Goal: Task Accomplishment & Management: Manage account settings

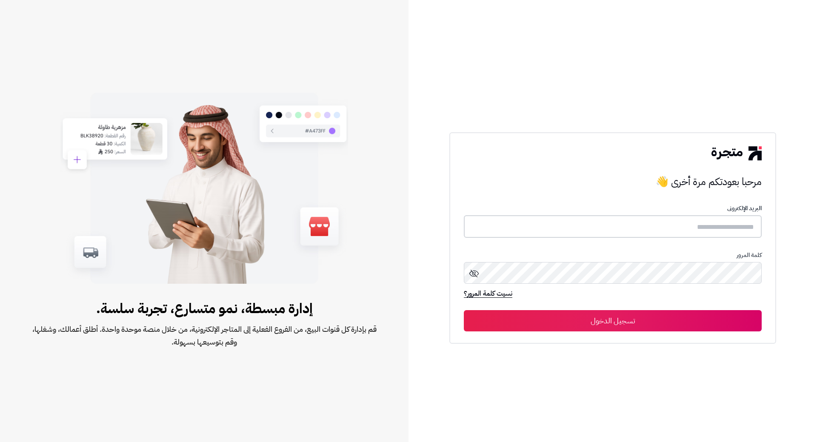
type input "**********"
click at [587, 323] on button "تسجيل الدخول" at bounding box center [613, 320] width 298 height 21
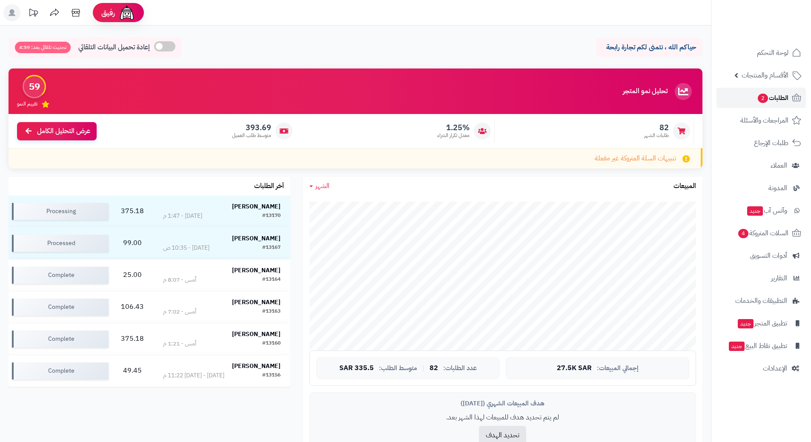
click at [726, 93] on link "الطلبات 2" at bounding box center [760, 98] width 89 height 20
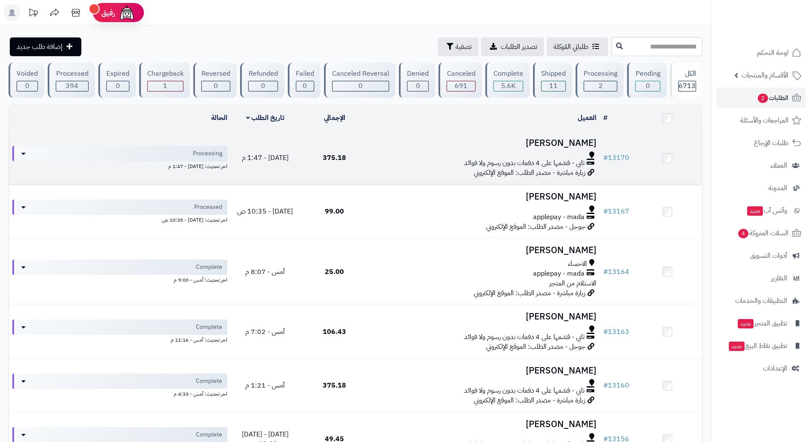
click at [370, 154] on td "عبدالعزيز الربيع تابي - قسّمها على 4 دفعات بدون رسوم ولا فوائد زيارة مباشرة - م…" at bounding box center [484, 158] width 231 height 53
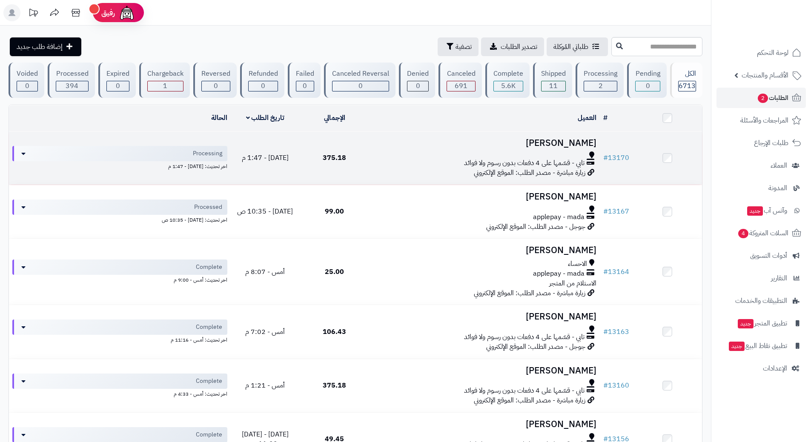
click at [370, 154] on td "عبدالعزيز الربيع تابي - قسّمها على 4 دفعات بدون رسوم ولا فوائد زيارة مباشرة - م…" at bounding box center [484, 158] width 231 height 53
click at [373, 161] on td "عبدالعزيز الربيع تابي - قسّمها على 4 دفعات بدون رسوم ولا فوائد زيارة مباشرة - م…" at bounding box center [484, 158] width 231 height 53
click at [373, 161] on div "تابي - قسّمها على 4 دفعات بدون رسوم ولا فوائد" at bounding box center [484, 163] width 224 height 10
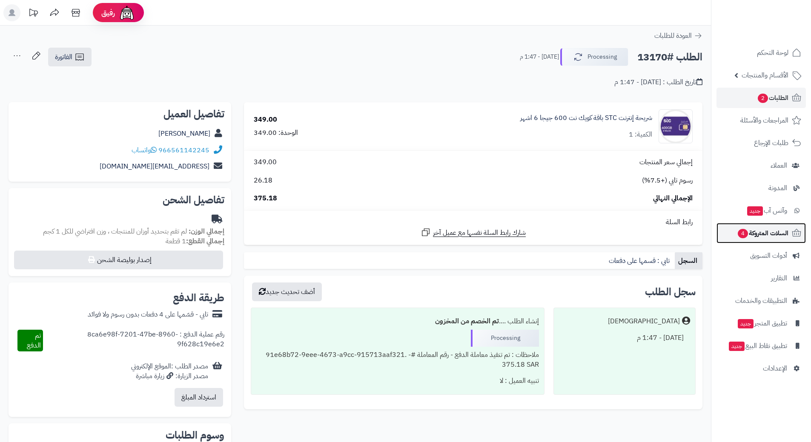
click at [745, 234] on span "4" at bounding box center [743, 233] width 10 height 9
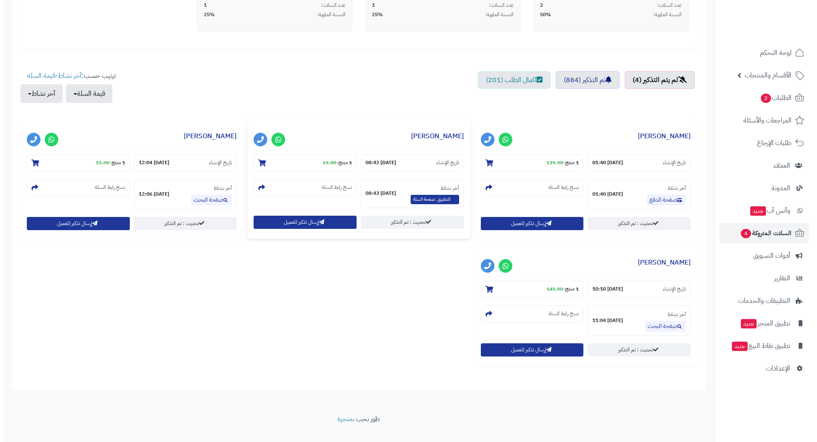
scroll to position [255, 0]
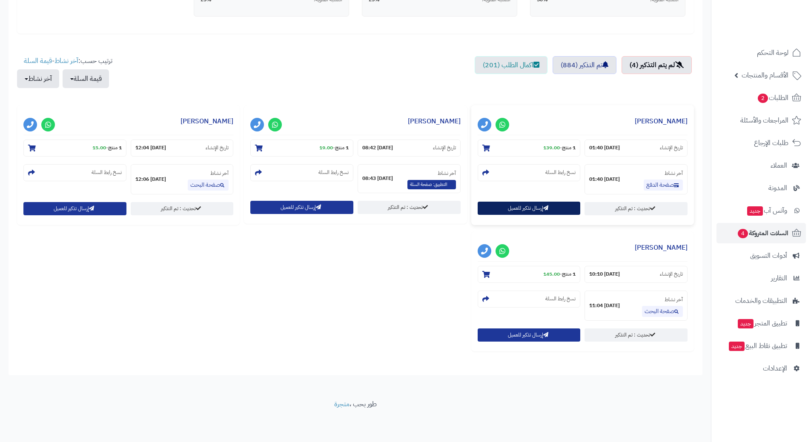
click at [537, 210] on button "إرسال تذكير للعميل" at bounding box center [529, 208] width 103 height 13
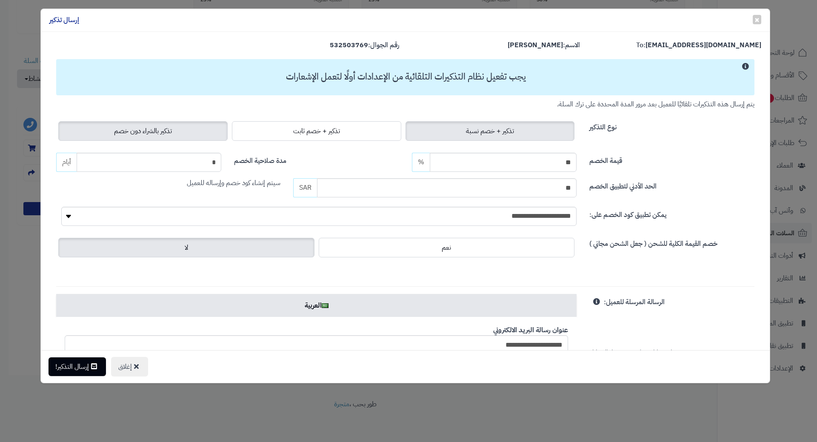
drag, startPoint x: 200, startPoint y: 128, endPoint x: 172, endPoint y: 149, distance: 34.7
click at [200, 128] on label "تذكير بالشراء دون خصم" at bounding box center [142, 131] width 169 height 20
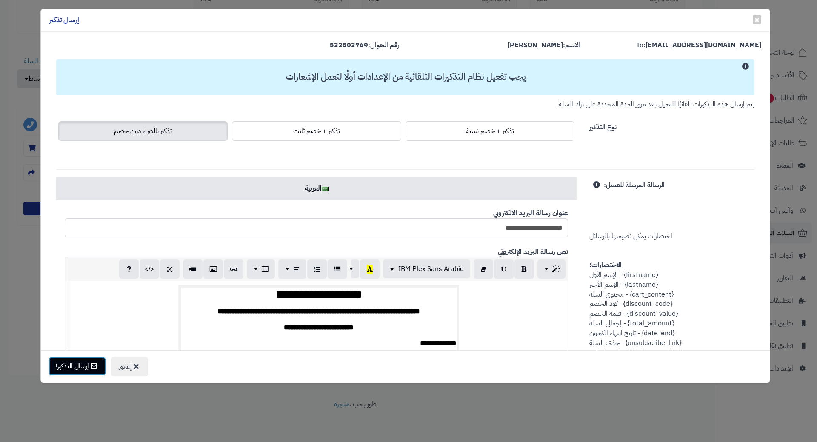
click at [87, 367] on button "إرسال التذكير!" at bounding box center [77, 366] width 57 height 19
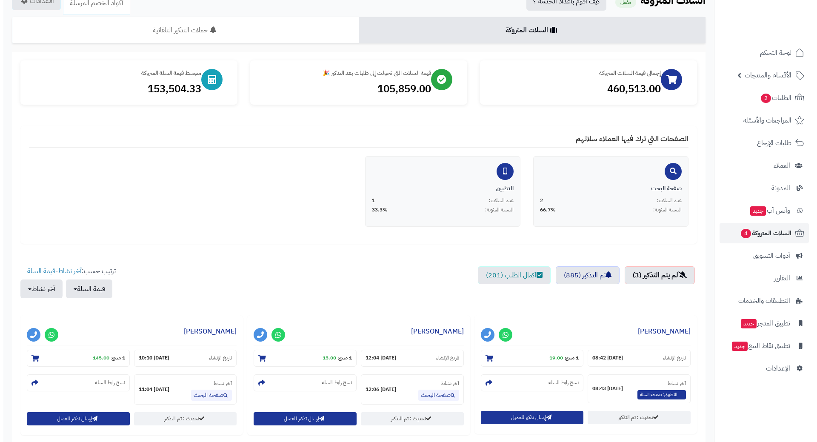
scroll to position [129, 0]
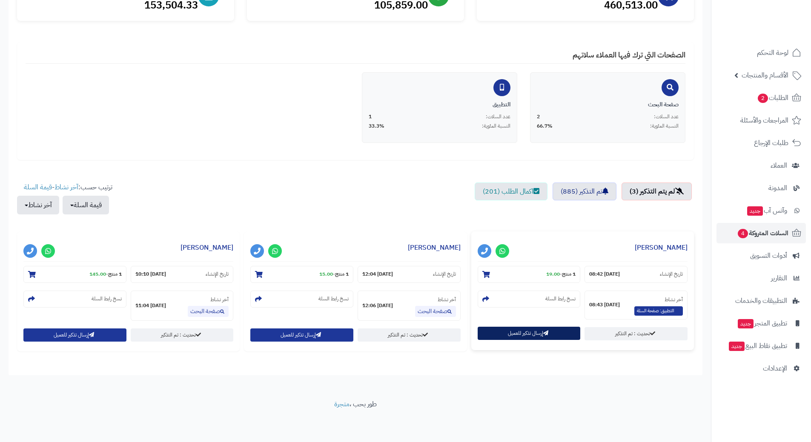
click at [497, 329] on button "إرسال تذكير للعميل" at bounding box center [529, 333] width 103 height 13
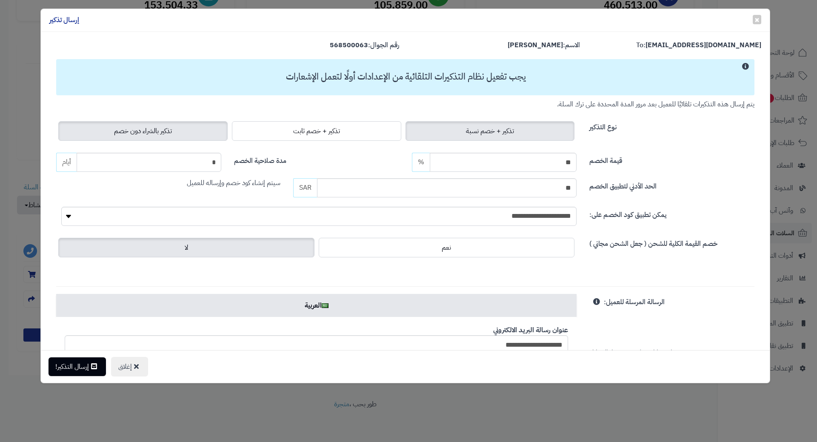
drag, startPoint x: 111, startPoint y: 123, endPoint x: 112, endPoint y: 132, distance: 9.0
click at [111, 123] on label "تذكير بالشراء دون خصم" at bounding box center [142, 131] width 169 height 20
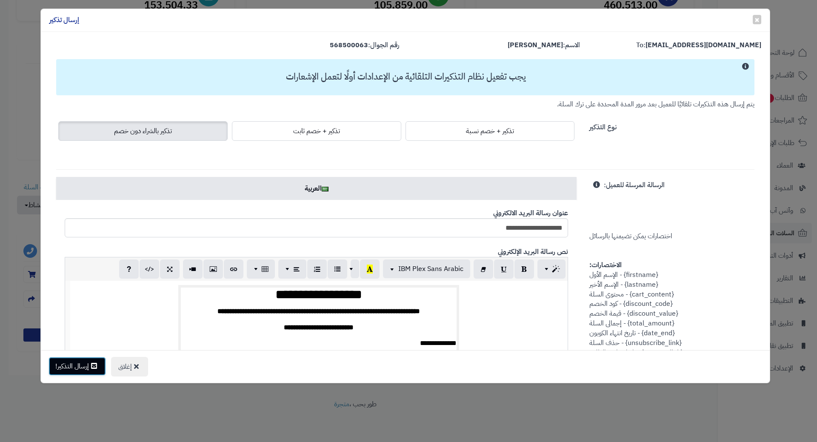
click at [84, 363] on button "إرسال التذكير!" at bounding box center [77, 366] width 57 height 19
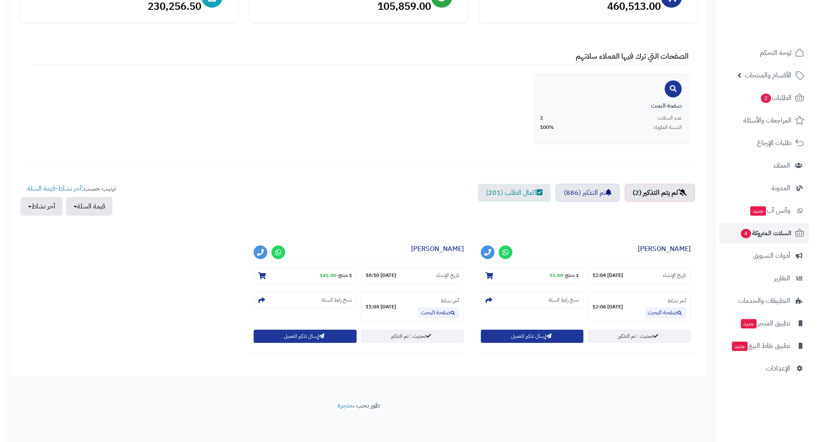
scroll to position [129, 0]
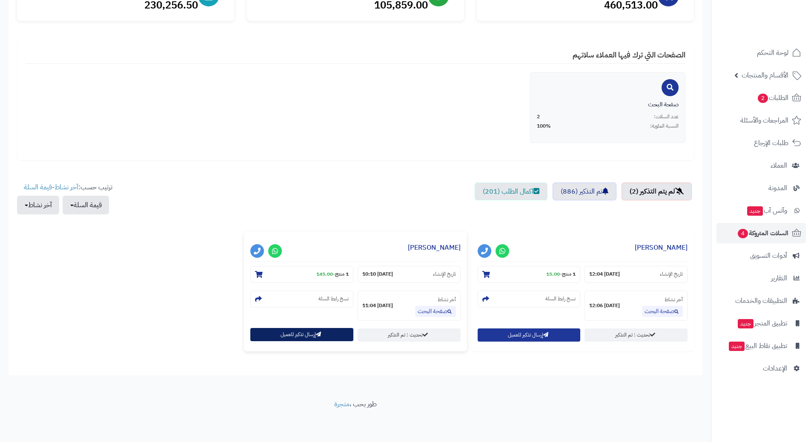
click at [258, 335] on button "إرسال تذكير للعميل" at bounding box center [301, 334] width 103 height 13
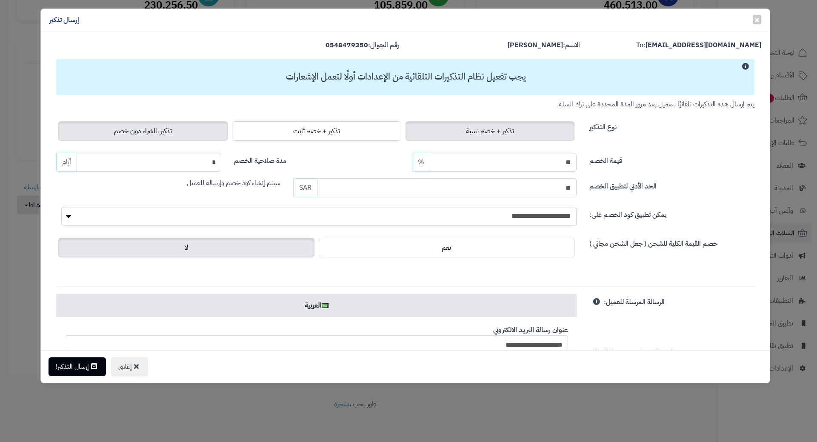
click at [135, 136] on label "تذكير بالشراء دون خصم" at bounding box center [142, 131] width 169 height 20
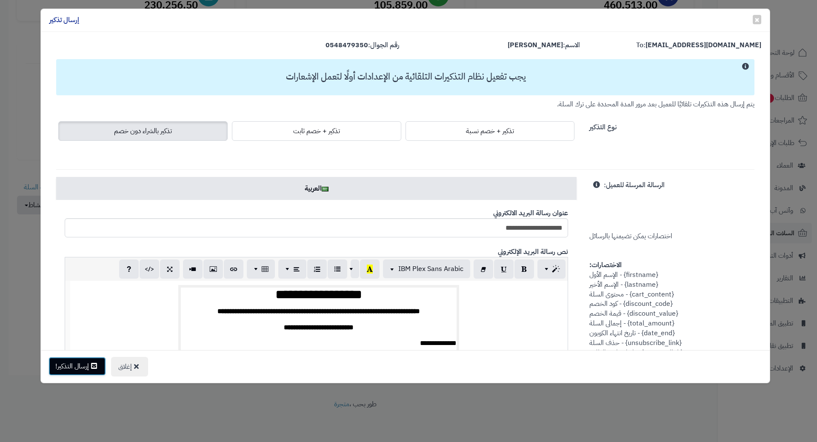
click at [81, 363] on button "إرسال التذكير!" at bounding box center [77, 366] width 57 height 19
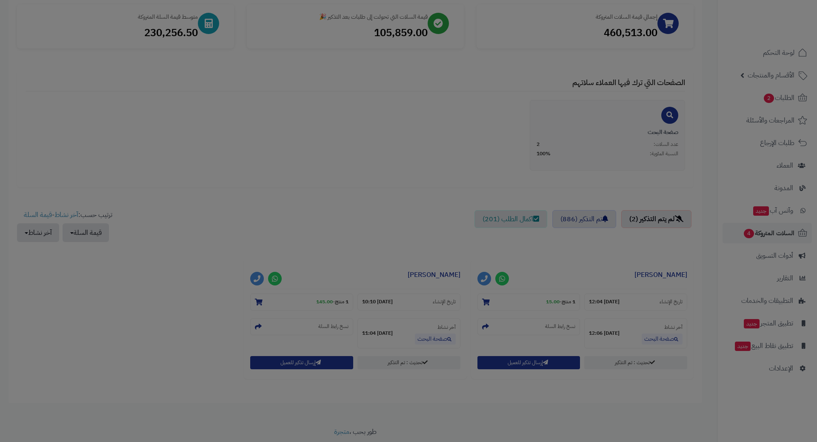
scroll to position [157, 0]
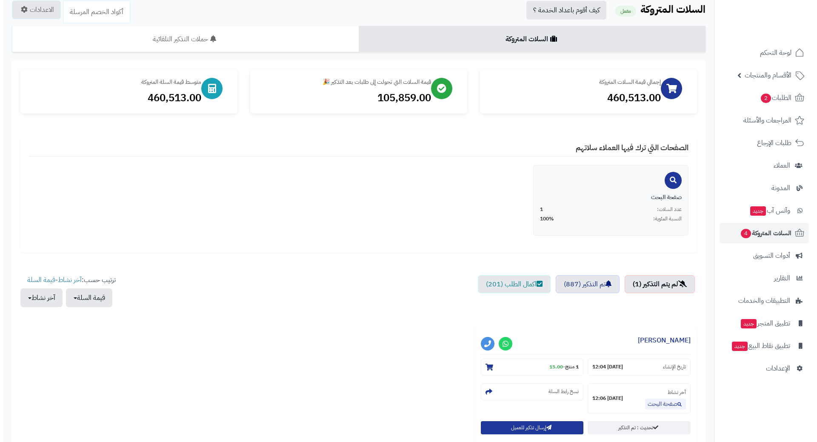
scroll to position [85, 0]
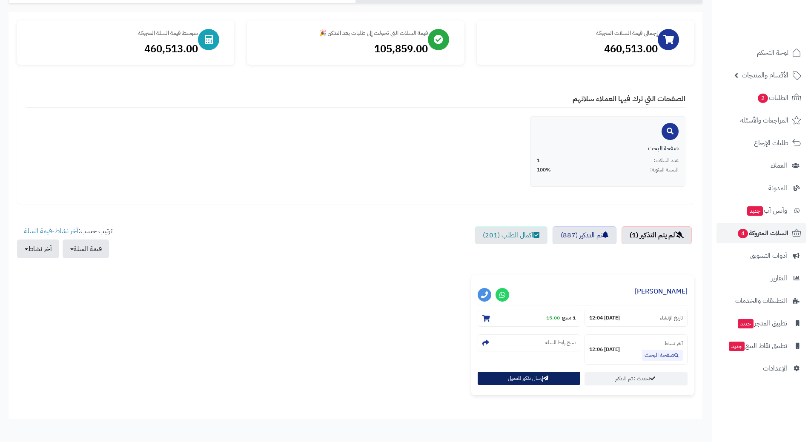
click at [489, 381] on button "إرسال تذكير للعميل" at bounding box center [529, 378] width 103 height 13
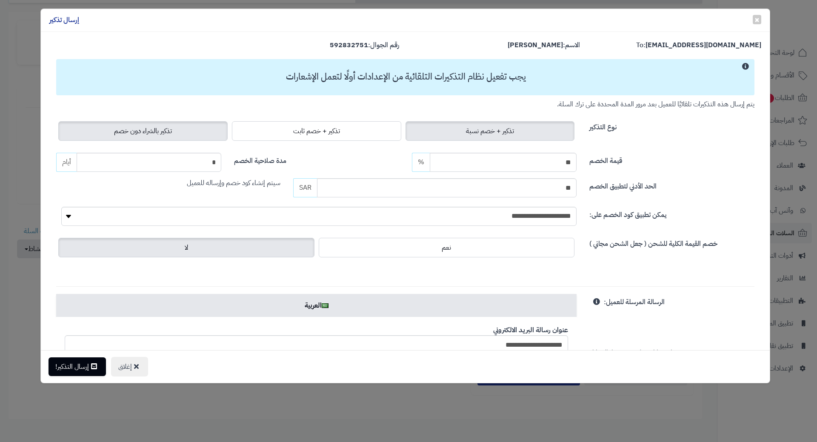
click at [192, 127] on label "تذكير بالشراء دون خصم" at bounding box center [142, 131] width 169 height 20
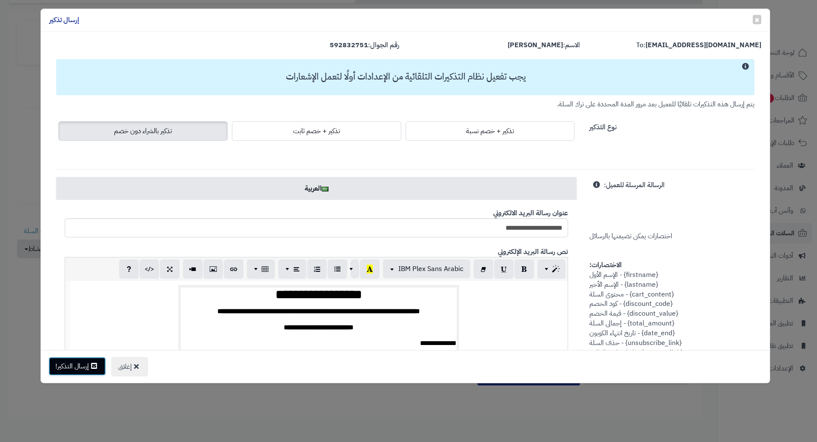
click at [82, 367] on button "إرسال التذكير!" at bounding box center [77, 366] width 57 height 19
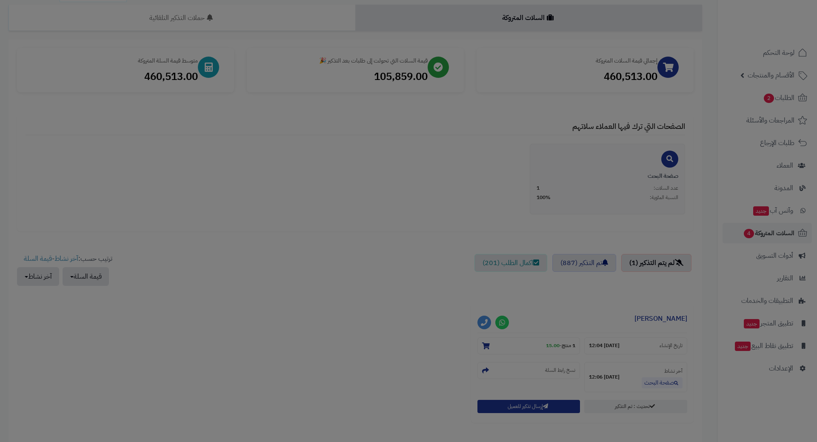
scroll to position [113, 0]
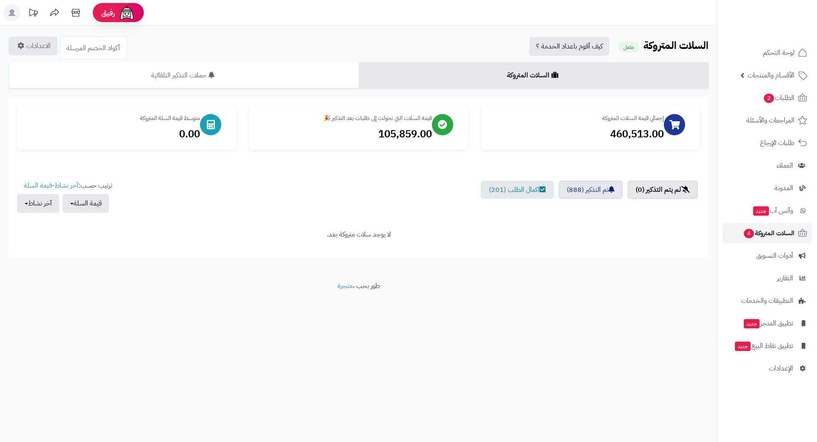
click at [745, 232] on span "4" at bounding box center [749, 233] width 10 height 9
click at [765, 102] on link "الطلبات" at bounding box center [767, 98] width 89 height 20
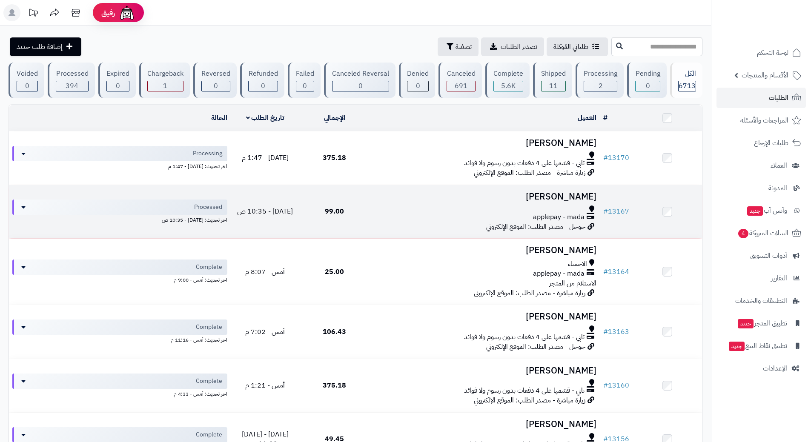
click at [392, 207] on div at bounding box center [484, 209] width 224 height 7
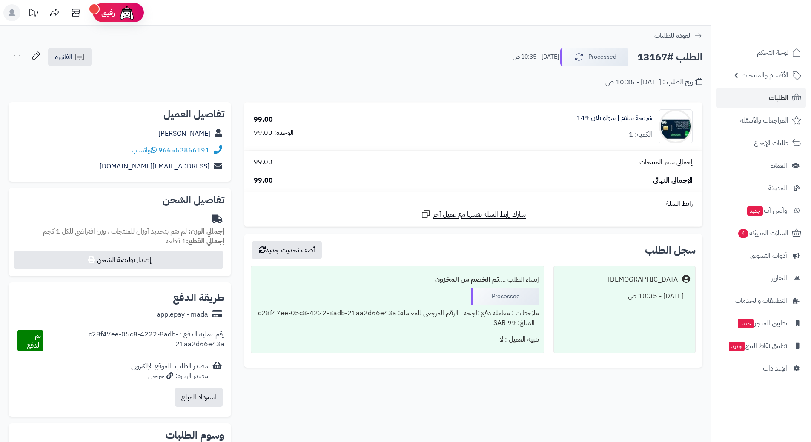
click at [675, 57] on h2 "الطلب #13167" at bounding box center [669, 57] width 65 height 17
click at [674, 54] on h2 "الطلب #13167" at bounding box center [669, 57] width 65 height 17
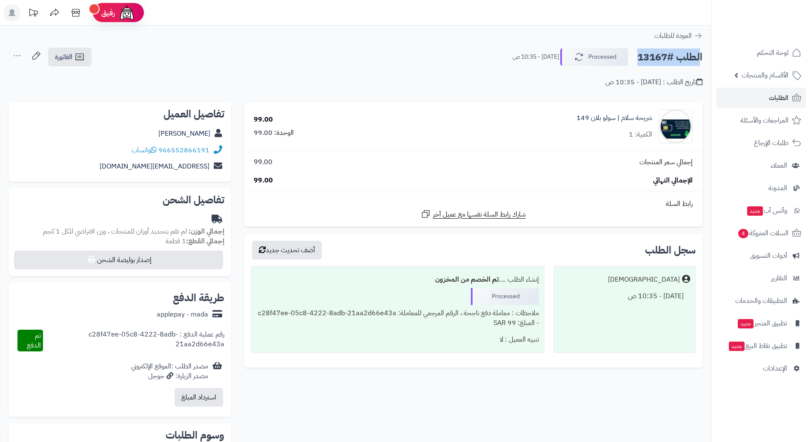
copy div "الطلب #13167 Processed"
click at [155, 152] on icon at bounding box center [154, 149] width 6 height 7
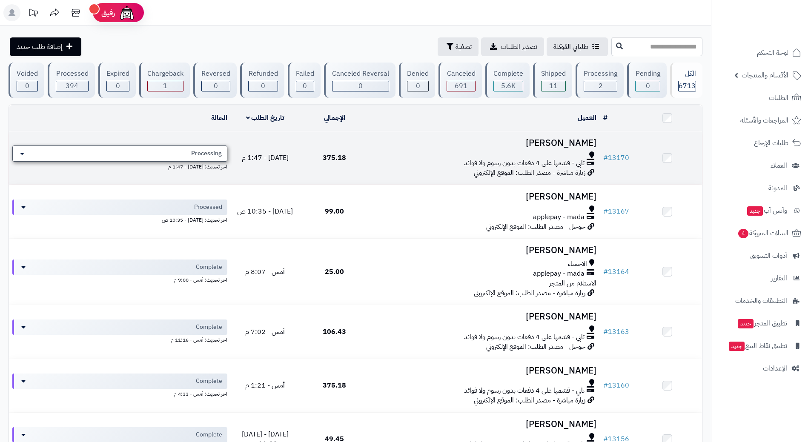
click at [165, 151] on div "Processing" at bounding box center [119, 154] width 215 height 16
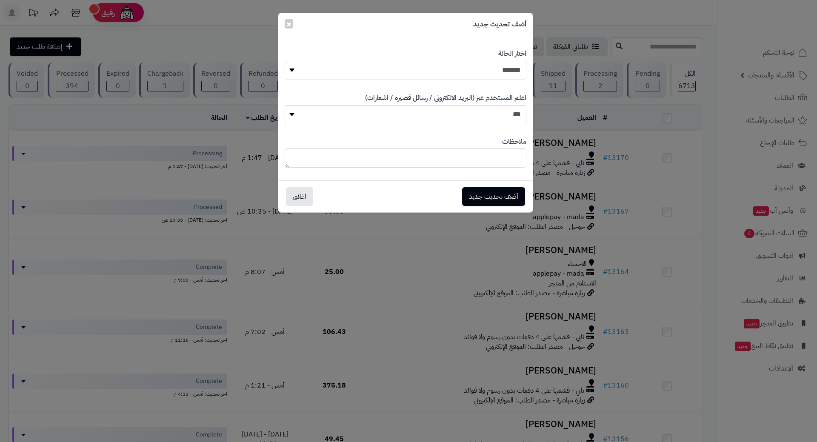
drag, startPoint x: 412, startPoint y: 75, endPoint x: 419, endPoint y: 78, distance: 7.0
click at [414, 75] on select "**********" at bounding box center [406, 70] width 242 height 19
select select "*"
click at [285, 61] on select "**********" at bounding box center [406, 70] width 242 height 19
click at [485, 192] on button "أضف تحديث جديد" at bounding box center [493, 196] width 63 height 19
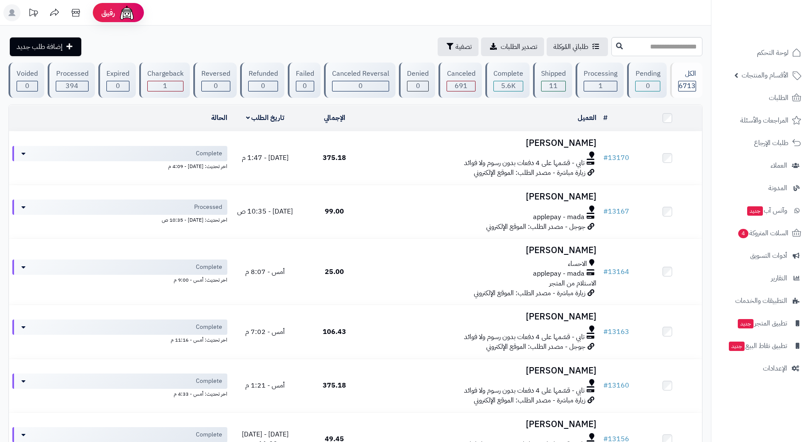
drag, startPoint x: 727, startPoint y: 221, endPoint x: 739, endPoint y: 230, distance: 14.3
click at [730, 223] on ul "لوحة التحكم الأقسام والمنتجات المنتجات الأقسام الماركات مواصفات المنتجات مواصفا…" at bounding box center [761, 211] width 100 height 336
click at [749, 236] on span "السلات المتروكة 4" at bounding box center [763, 233] width 52 height 12
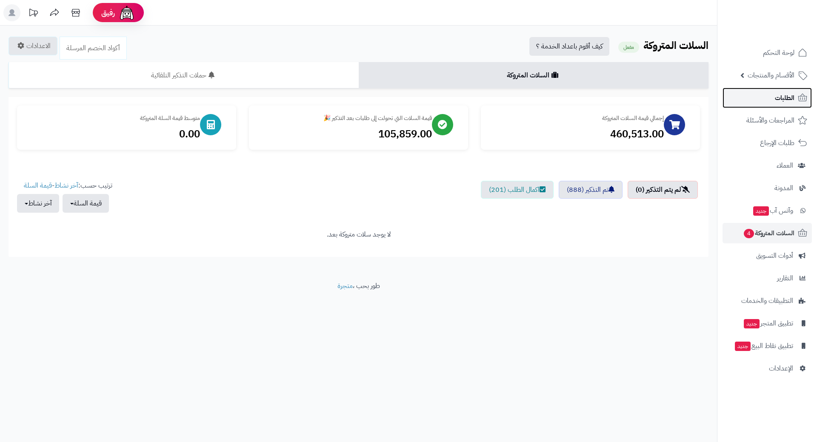
click at [754, 100] on link "الطلبات" at bounding box center [767, 98] width 89 height 20
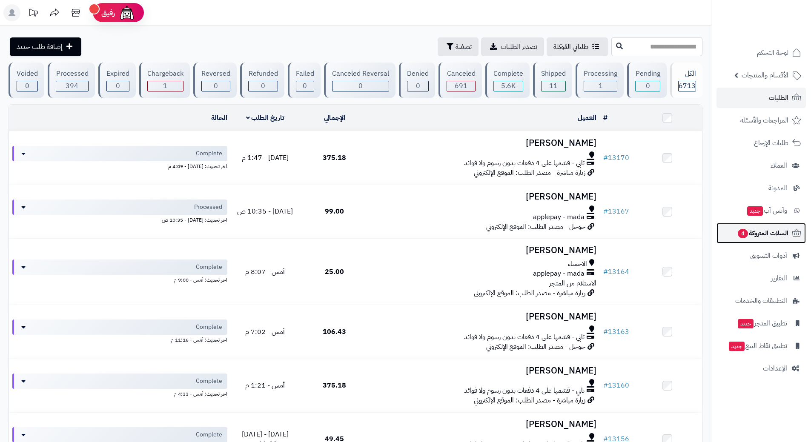
click at [742, 230] on span "4" at bounding box center [743, 233] width 10 height 9
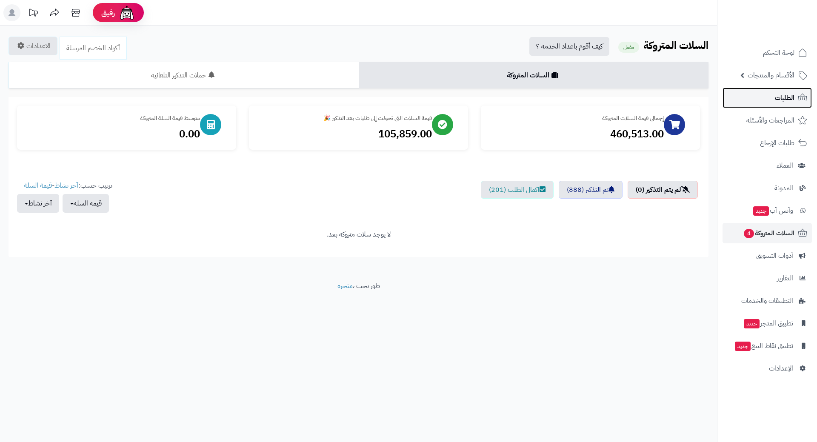
click at [744, 99] on link "الطلبات" at bounding box center [767, 98] width 89 height 20
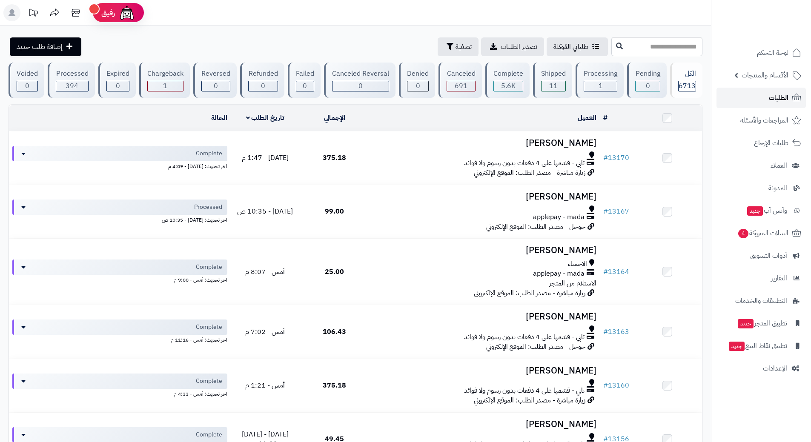
click at [746, 100] on link "الطلبات" at bounding box center [760, 98] width 89 height 20
click at [739, 229] on span "السلات المتروكة 4" at bounding box center [763, 233] width 52 height 12
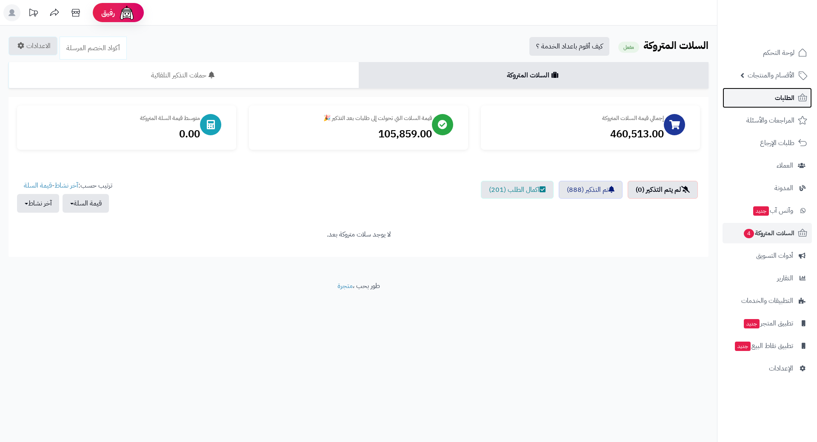
click at [762, 98] on link "الطلبات" at bounding box center [767, 98] width 89 height 20
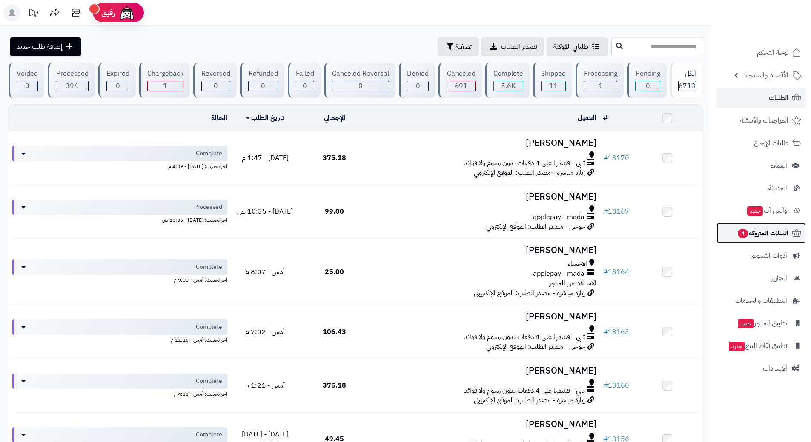
click at [730, 233] on link "السلات المتروكة 4" at bounding box center [760, 233] width 89 height 20
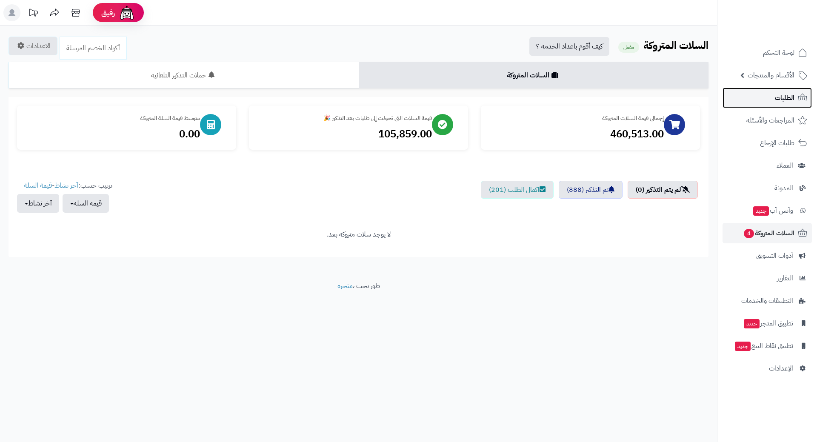
click at [753, 91] on link "الطلبات" at bounding box center [767, 98] width 89 height 20
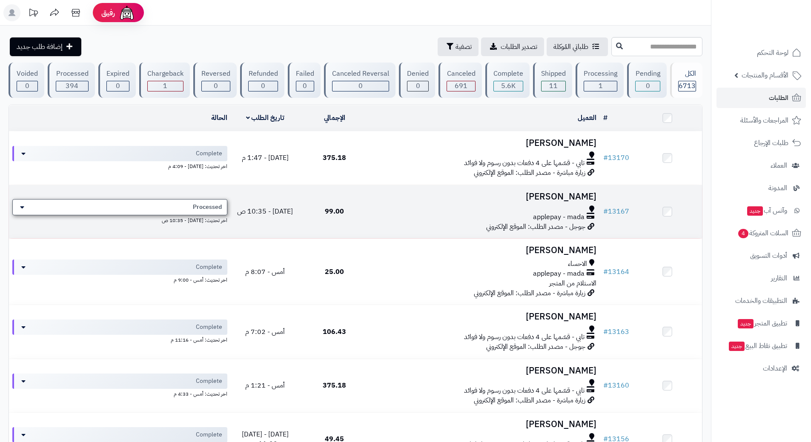
click at [175, 200] on div "Processed" at bounding box center [119, 207] width 215 height 16
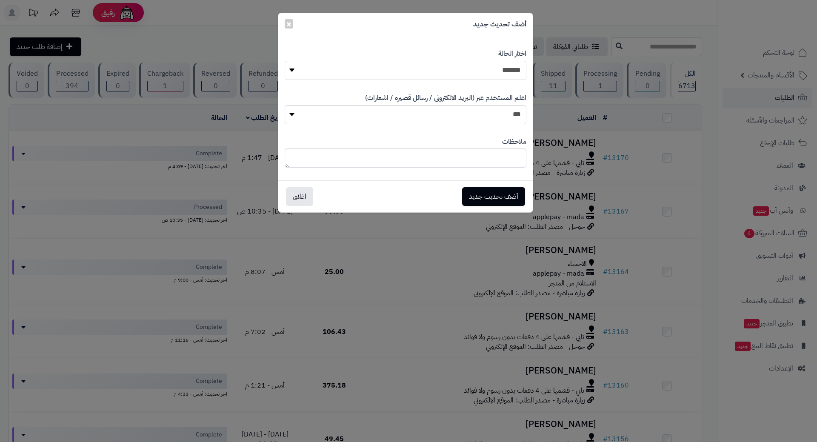
click at [356, 75] on select "**********" at bounding box center [406, 70] width 242 height 19
select select "*"
click at [285, 61] on select "**********" at bounding box center [406, 70] width 242 height 19
click at [475, 195] on button "أضف تحديث جديد" at bounding box center [493, 196] width 63 height 19
